Goal: Navigation & Orientation: Find specific page/section

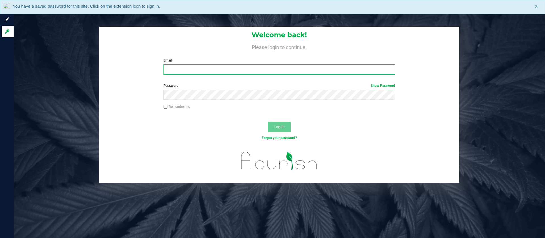
click at [175, 70] on input "Email" at bounding box center [278, 69] width 231 height 10
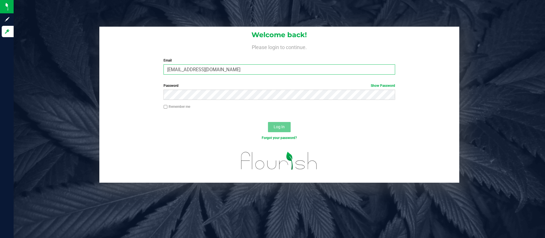
type input "[EMAIL_ADDRESS][DOMAIN_NAME]"
click at [268, 122] on button "Log In" at bounding box center [279, 127] width 23 height 10
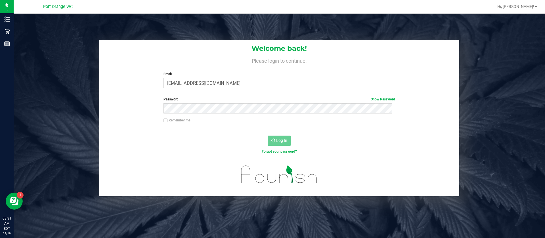
click at [51, 48] on div "Welcome back! Please login to continue. Email [EMAIL_ADDRESS][DOMAIN_NAME] Requ…" at bounding box center [279, 118] width 540 height 156
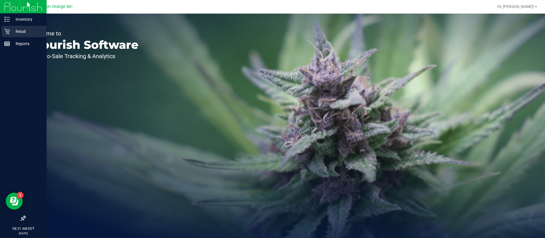
click at [8, 32] on icon at bounding box center [7, 32] width 6 height 6
